Goal: Information Seeking & Learning: Compare options

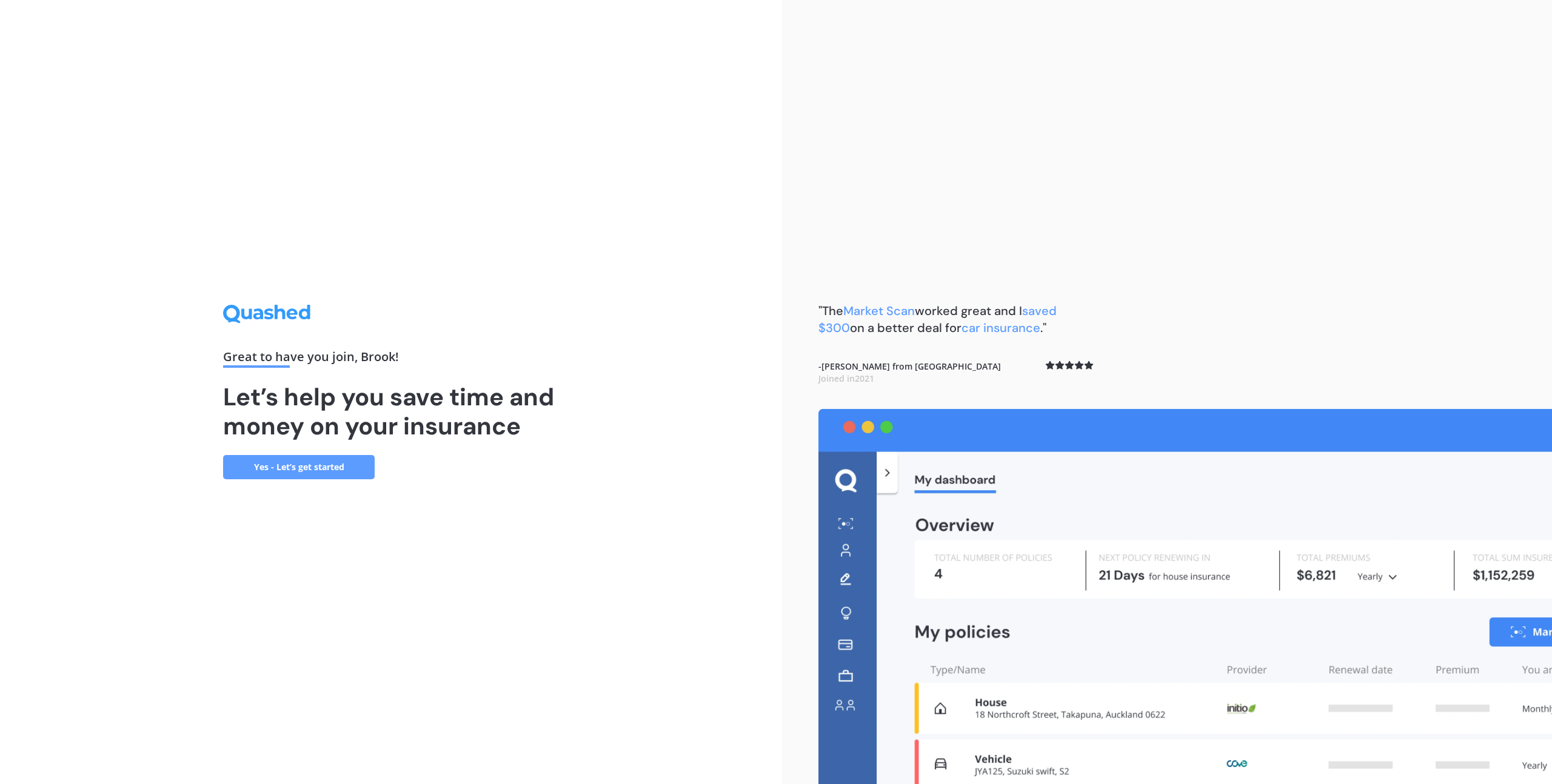
click at [302, 470] on link "Yes - Let’s get started" at bounding box center [299, 467] width 152 height 24
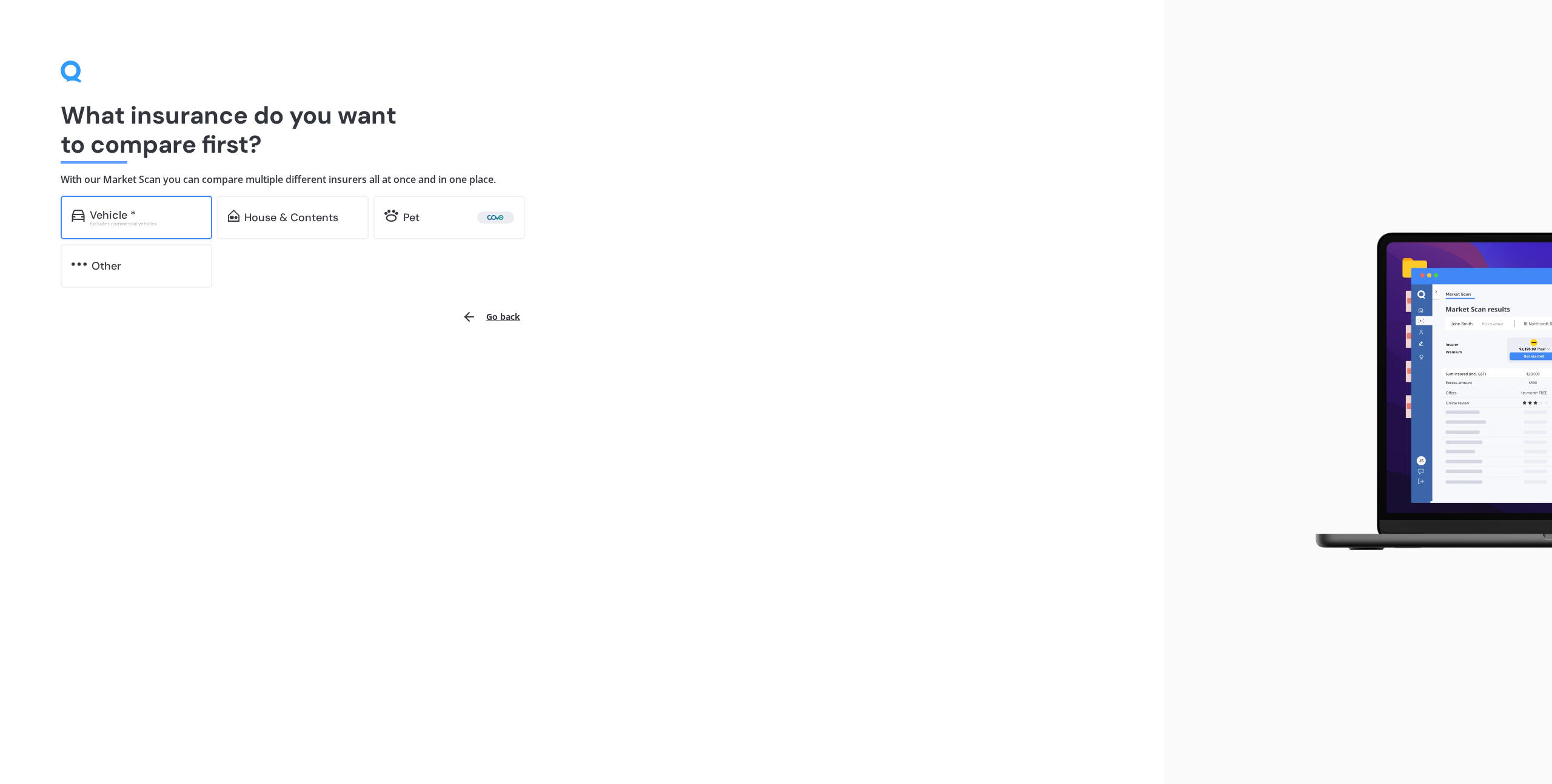
click at [131, 225] on div "Excludes commercial vehicles" at bounding box center [145, 223] width 111 height 5
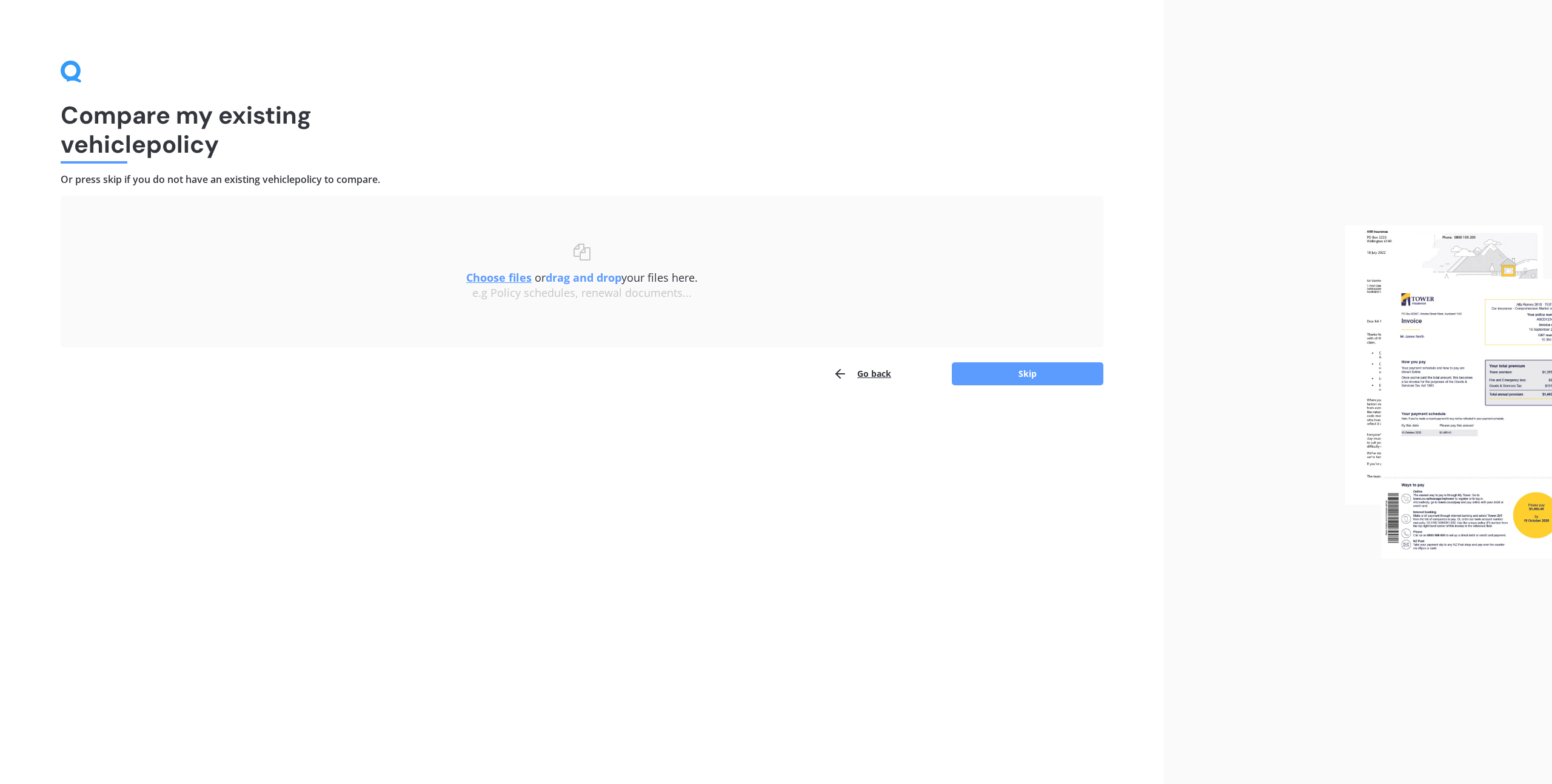
click at [862, 368] on button "Go back" at bounding box center [862, 374] width 58 height 24
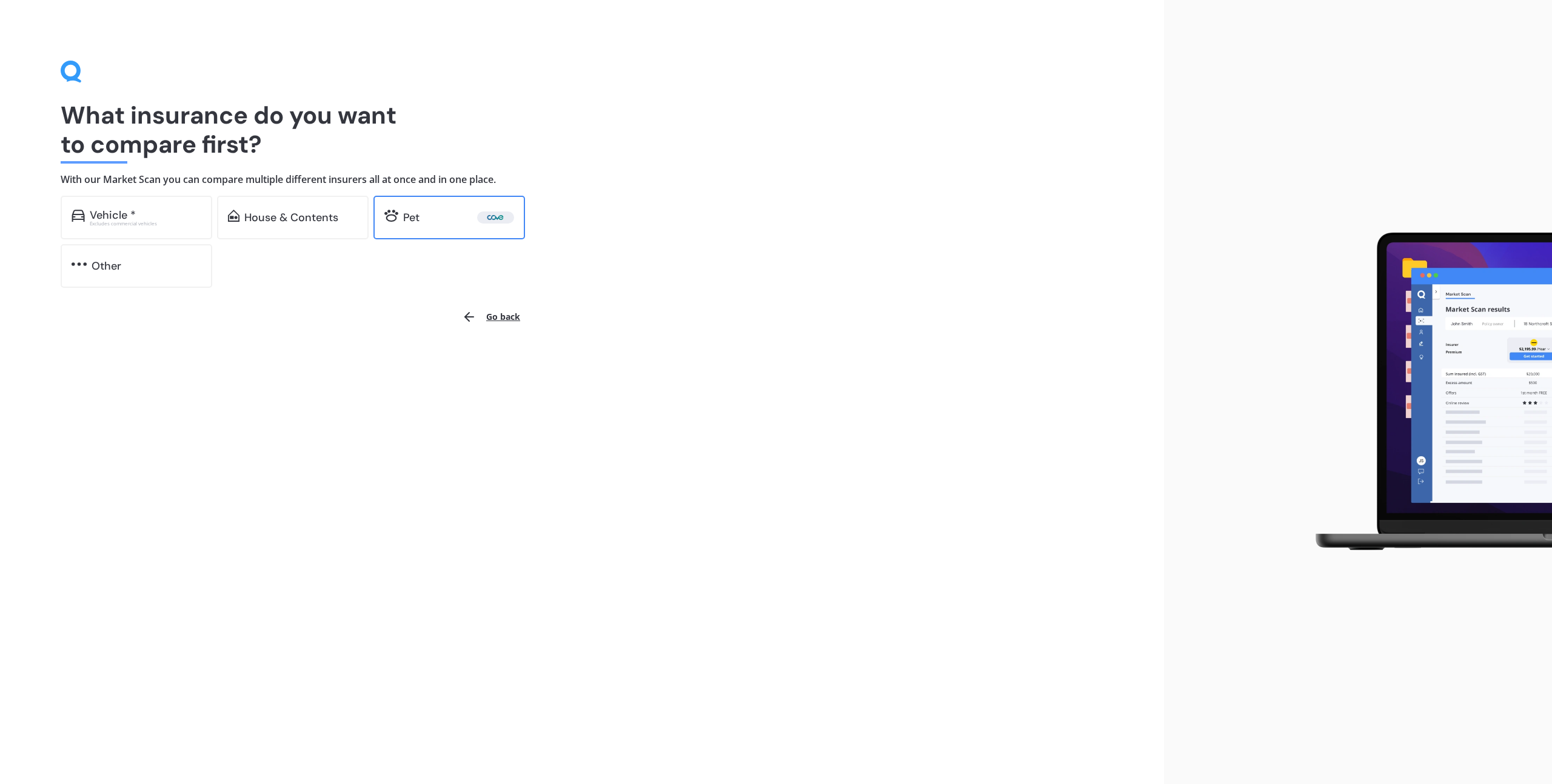
click at [444, 220] on div "Pet" at bounding box center [459, 217] width 111 height 12
click at [150, 265] on div "Other" at bounding box center [146, 266] width 110 height 12
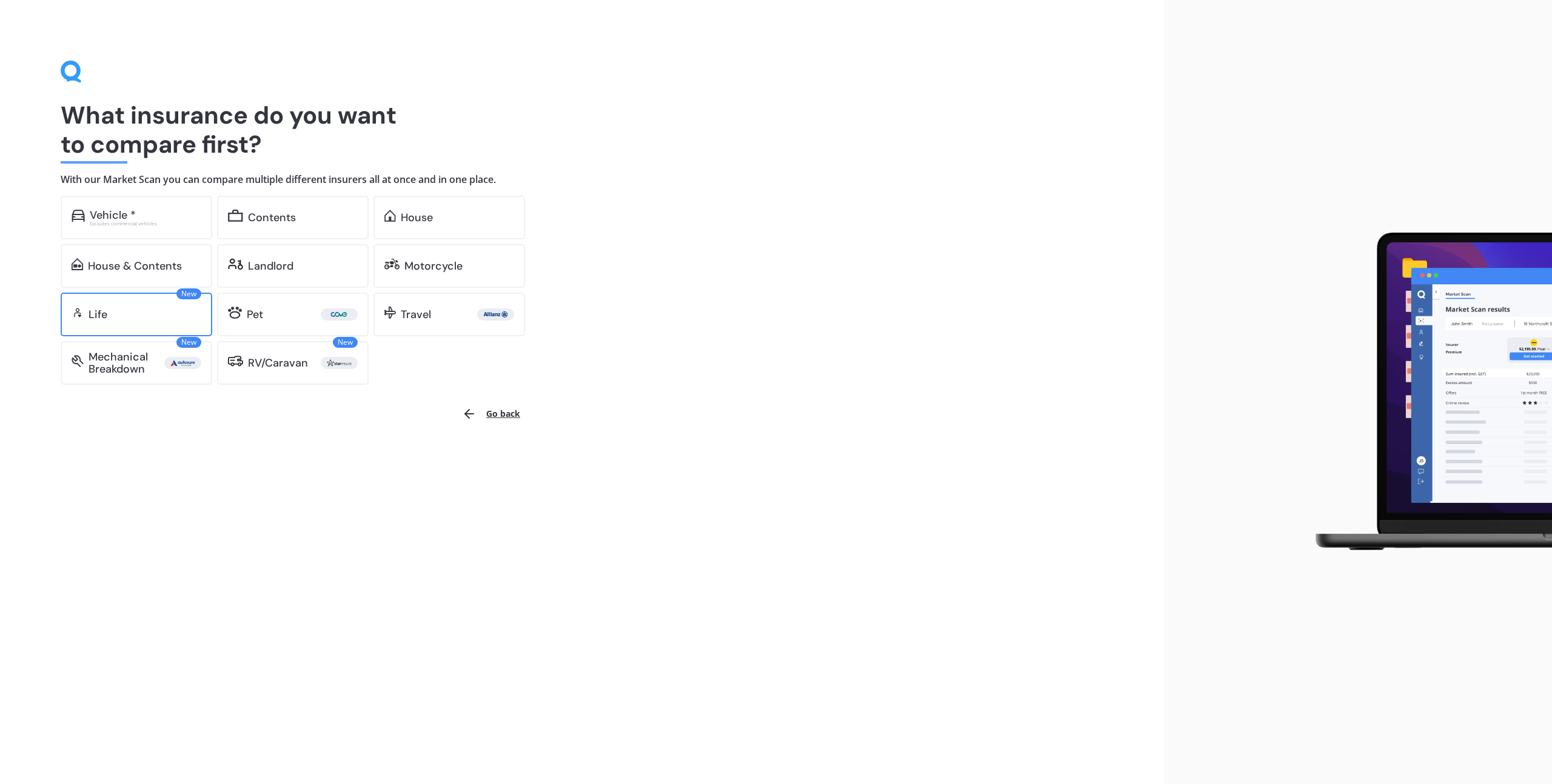
click at [112, 309] on div "Life" at bounding box center [145, 315] width 113 height 12
